Goal: Navigation & Orientation: Find specific page/section

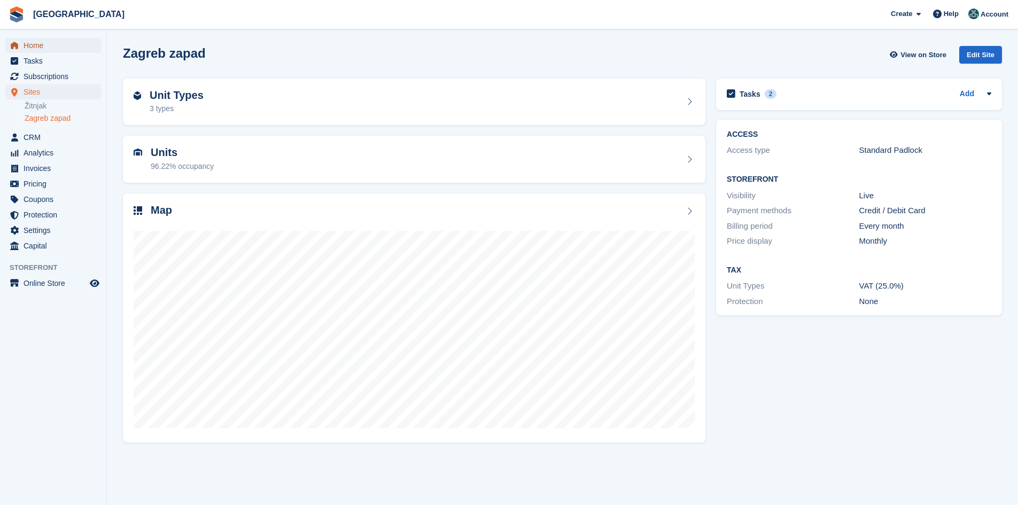
click at [47, 43] on span "Home" at bounding box center [56, 45] width 64 height 15
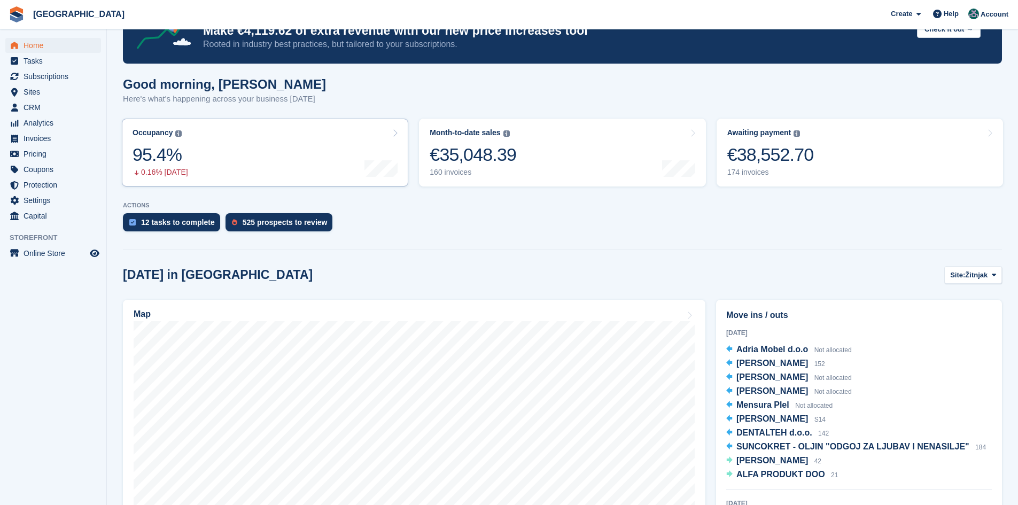
scroll to position [160, 0]
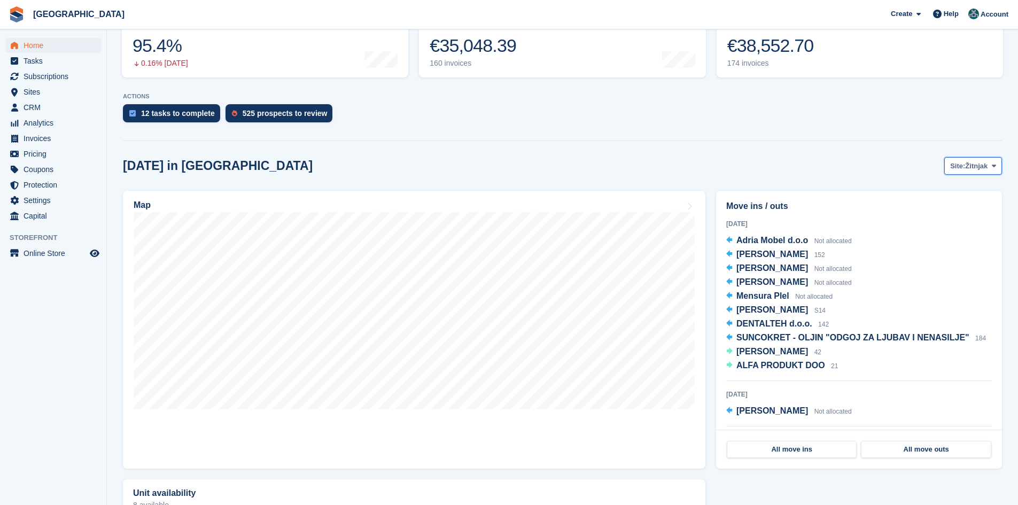
click at [955, 163] on span "Site:" at bounding box center [957, 166] width 15 height 11
click at [947, 207] on link "Zagreb zapad" at bounding box center [950, 210] width 93 height 19
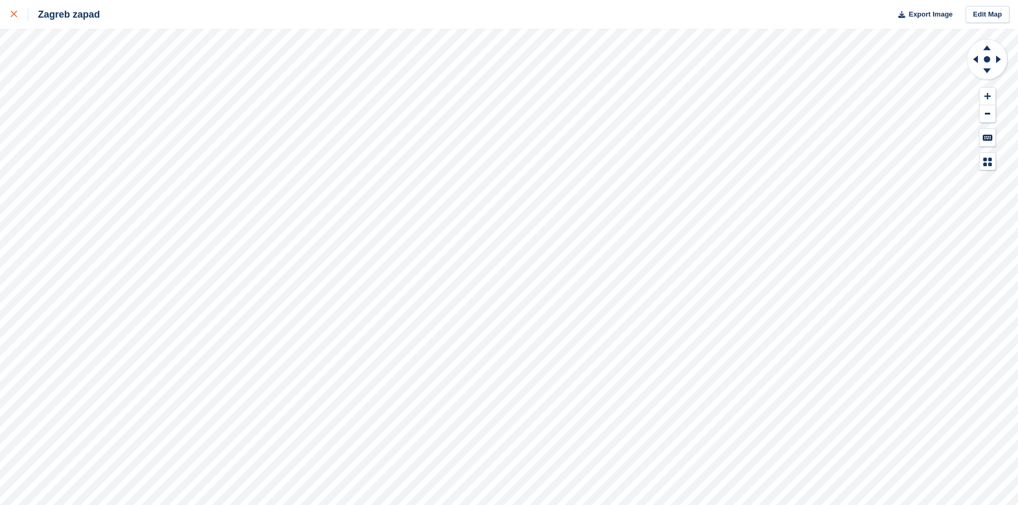
click at [12, 15] on icon at bounding box center [14, 14] width 6 height 6
